Goal: Find contact information: Find contact information

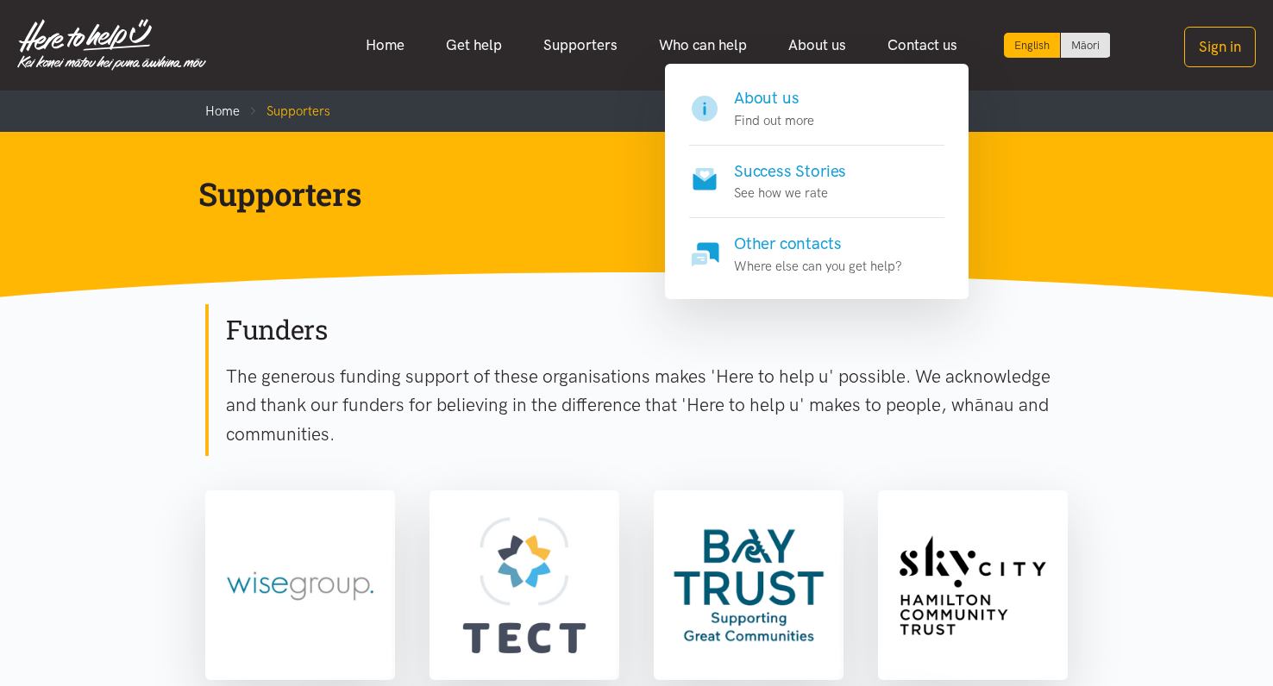
click at [775, 96] on h4 "About us" at bounding box center [774, 98] width 80 height 24
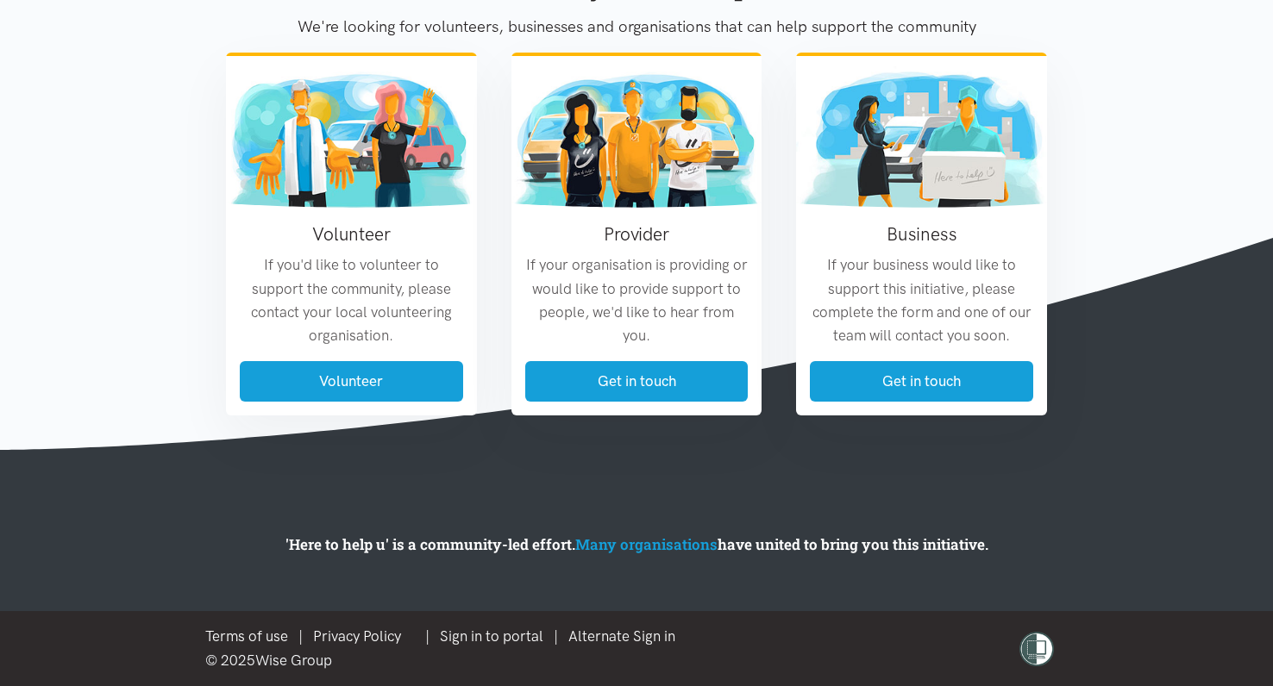
scroll to position [1996, 0]
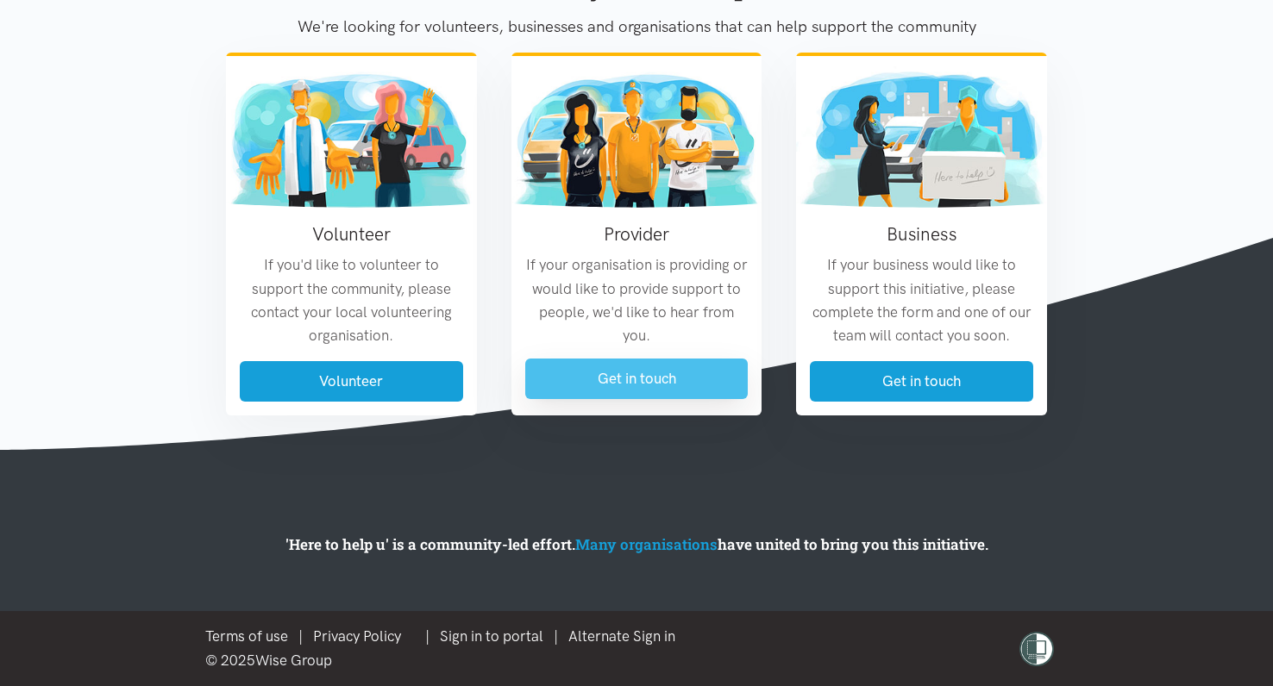
click at [643, 372] on link "Get in touch" at bounding box center [636, 379] width 223 height 41
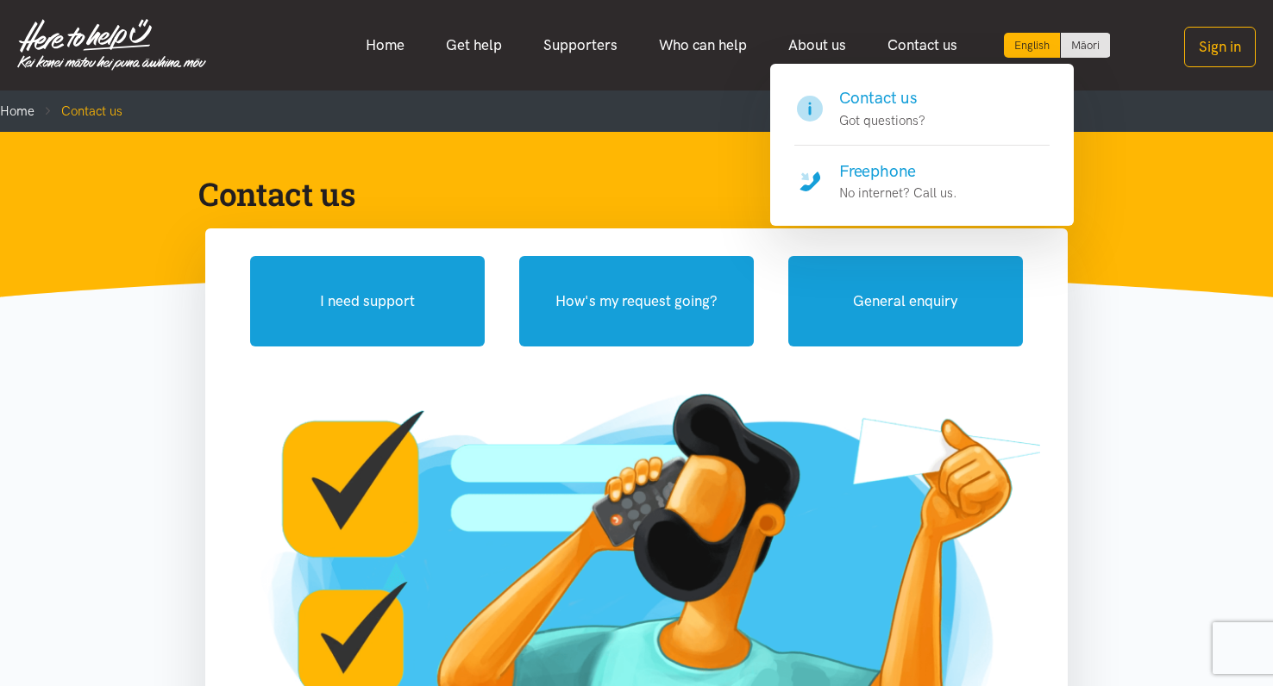
click at [874, 96] on h4 "Contact us" at bounding box center [882, 98] width 86 height 24
click at [890, 172] on h4 "Freephone" at bounding box center [898, 172] width 118 height 24
